Goal: Task Accomplishment & Management: Manage account settings

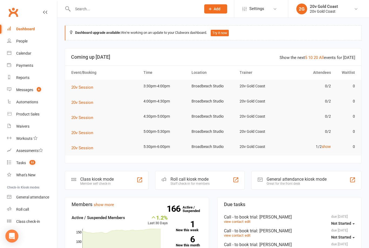
click at [22, 55] on div "Calendar" at bounding box center [23, 53] width 15 height 4
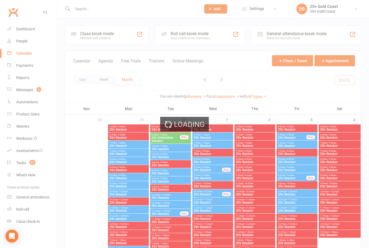
click at [105, 60] on button "Agenda" at bounding box center [105, 64] width 15 height 12
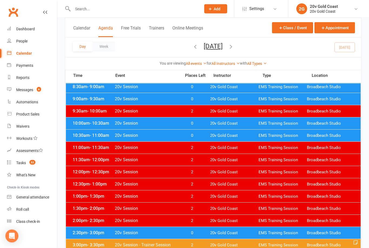
scroll to position [97, 0]
click at [155, 234] on span "20v Session" at bounding box center [146, 232] width 63 height 5
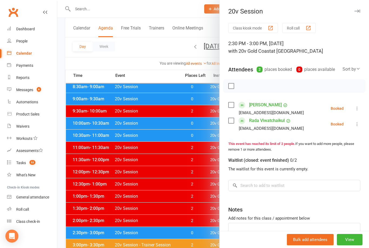
click at [358, 9] on button "button" at bounding box center [357, 11] width 6 height 6
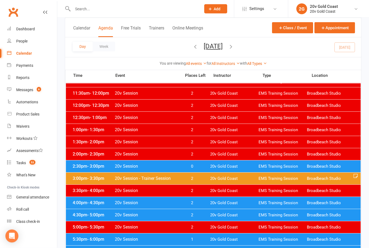
scroll to position [163, 0]
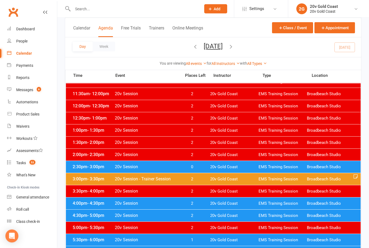
click at [190, 169] on div "2:30pm - 3:00pm 20v Session 0 20v Gold Coast EMS Training Session Broadbeach St…" at bounding box center [213, 167] width 295 height 12
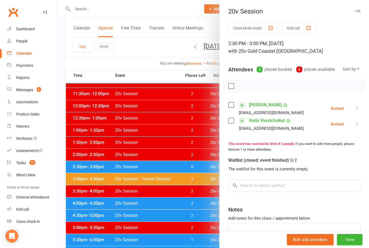
click at [355, 17] on div "20v Session Class kiosk mode Roll call 2:30 PM - 3:00 PM, [DATE] with 20v Gold …" at bounding box center [294, 124] width 150 height 248
click at [356, 12] on icon "button" at bounding box center [357, 10] width 6 height 3
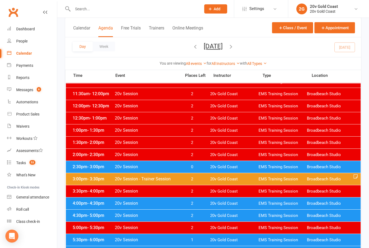
click at [204, 170] on div "2:30pm - 3:00pm 20v Session 0 20v Gold Coast EMS Training Session Broadbeach St…" at bounding box center [213, 167] width 295 height 12
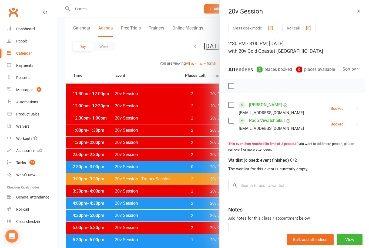
click at [357, 13] on button "button" at bounding box center [357, 11] width 6 height 6
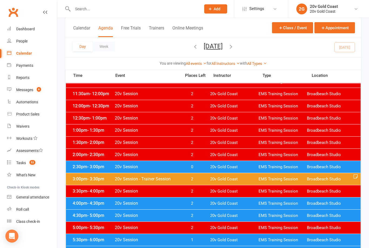
click at [163, 170] on div "2:30pm - 3:00pm 20v Session 0 20v Gold Coast EMS Training Session Broadbeach St…" at bounding box center [213, 167] width 295 height 12
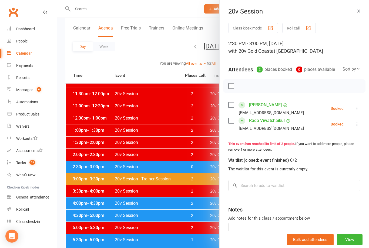
click at [359, 124] on icon at bounding box center [356, 123] width 5 height 5
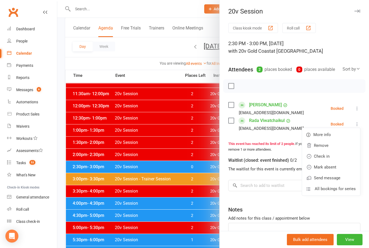
click at [344, 166] on link "Mark absent" at bounding box center [331, 166] width 58 height 11
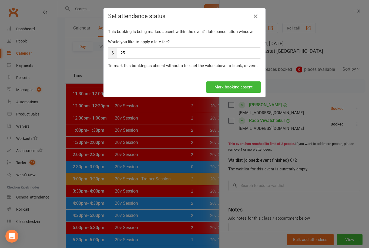
click at [258, 19] on link at bounding box center [255, 16] width 9 height 9
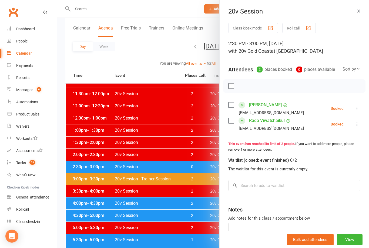
click at [184, 165] on div at bounding box center [213, 124] width 312 height 248
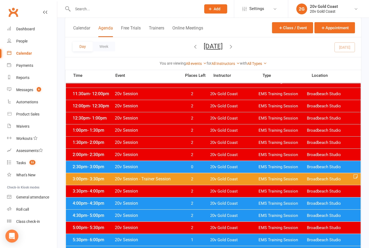
click at [222, 167] on span "20v Gold Coast" at bounding box center [234, 166] width 48 height 5
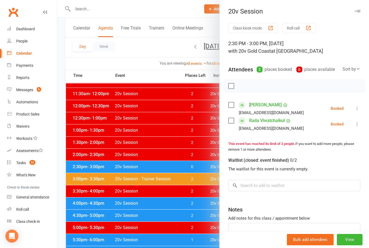
click at [355, 127] on button at bounding box center [357, 124] width 6 height 6
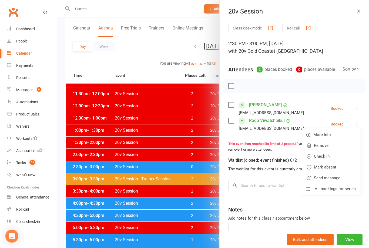
click at [340, 167] on link "Mark absent" at bounding box center [331, 166] width 58 height 11
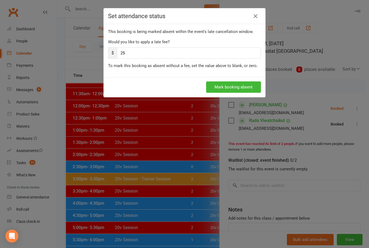
click at [248, 89] on button "Mark booking absent" at bounding box center [233, 86] width 55 height 11
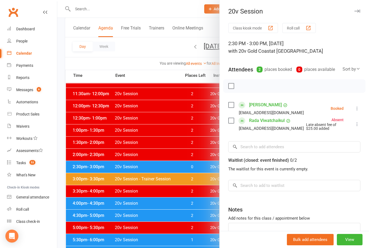
click at [356, 112] on button at bounding box center [357, 108] width 6 height 6
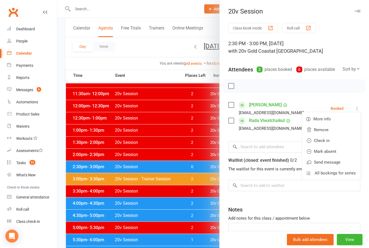
click at [341, 151] on link "Mark absent" at bounding box center [331, 151] width 58 height 11
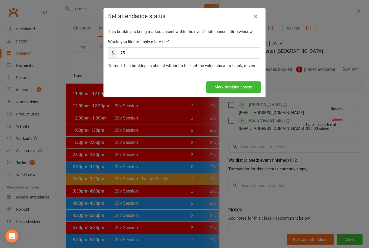
click at [249, 90] on button "Mark booking absent" at bounding box center [233, 86] width 55 height 11
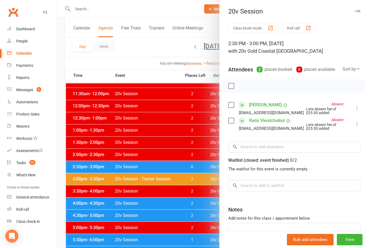
click at [359, 12] on icon "button" at bounding box center [357, 10] width 6 height 3
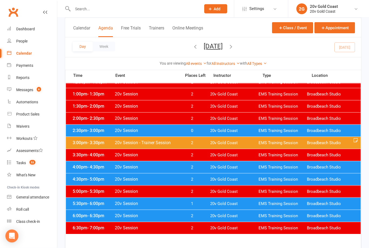
scroll to position [200, 0]
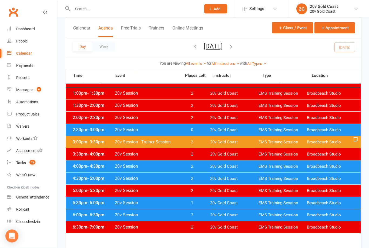
click at [174, 202] on span "20v Session" at bounding box center [146, 202] width 63 height 5
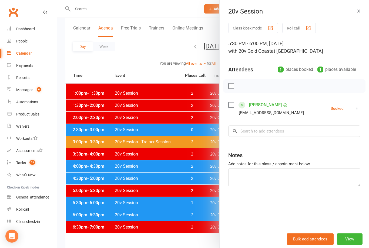
click at [357, 11] on icon "button" at bounding box center [357, 10] width 6 height 3
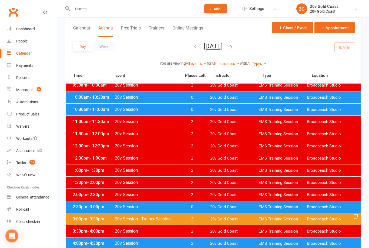
scroll to position [123, 0]
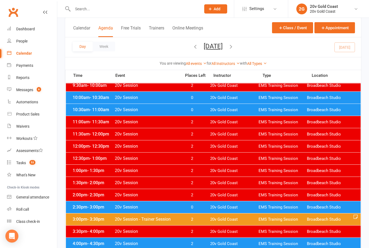
click at [230, 205] on span "20v Gold Coast" at bounding box center [234, 206] width 48 height 5
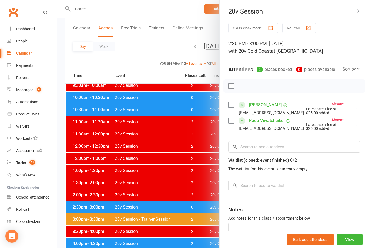
click at [201, 243] on div at bounding box center [213, 124] width 312 height 248
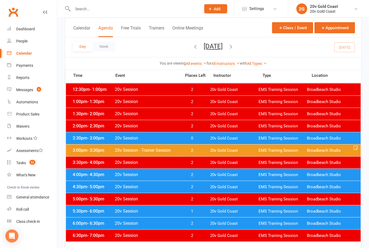
scroll to position [191, 0]
click at [210, 213] on div "5:30pm - 6:00pm 20v Session 1 20v Gold Coast EMS Training Session [GEOGRAPHIC_D…" at bounding box center [213, 211] width 295 height 12
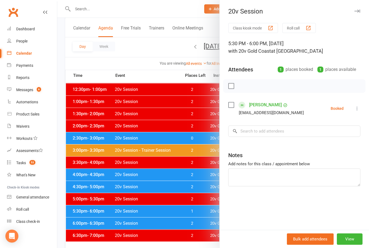
click at [358, 14] on button "button" at bounding box center [357, 11] width 6 height 6
